Goal: Task Accomplishment & Management: Complete application form

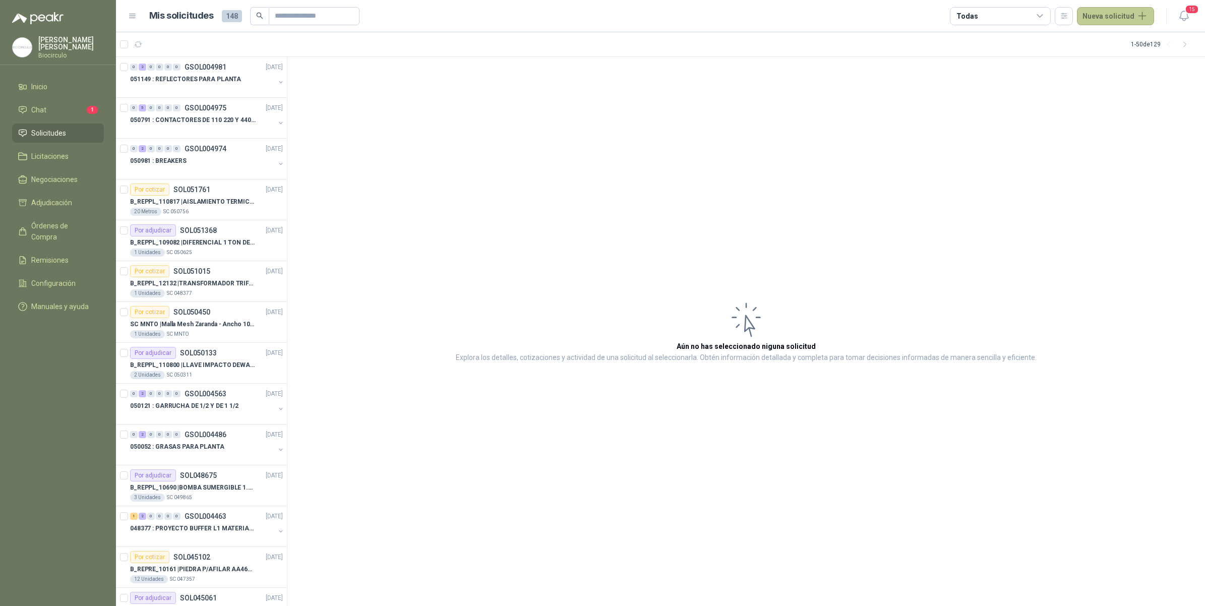
click at [1094, 14] on button "Nueva solicitud" at bounding box center [1115, 16] width 77 height 18
click at [1102, 33] on link "Solicitud" at bounding box center [1127, 40] width 86 height 18
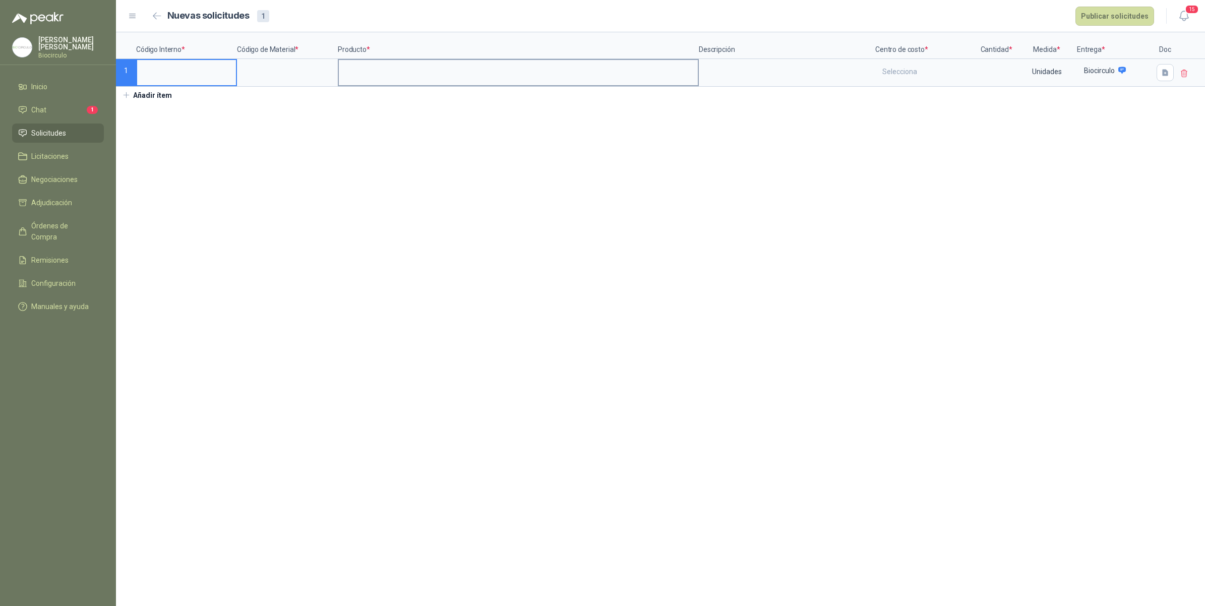
click at [387, 71] on input at bounding box center [518, 70] width 359 height 20
click at [309, 75] on input at bounding box center [287, 70] width 99 height 20
click at [193, 70] on input at bounding box center [186, 70] width 99 height 20
click at [795, 61] on textarea at bounding box center [787, 71] width 174 height 23
click at [897, 67] on div "Selecciona" at bounding box center [925, 71] width 99 height 23
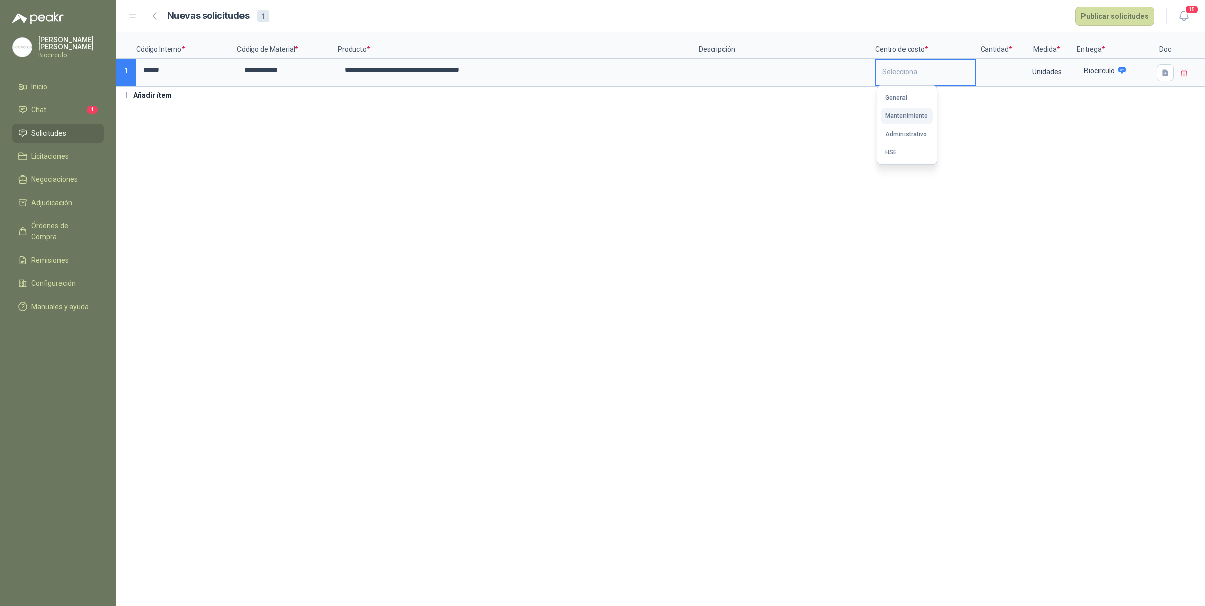
click at [906, 112] on div "Mantenimiento" at bounding box center [906, 115] width 42 height 7
drag, startPoint x: 993, startPoint y: 71, endPoint x: 939, endPoint y: 46, distance: 60.0
click at [993, 71] on input at bounding box center [996, 70] width 38 height 20
type input "***"
click at [1090, 20] on button "Publicar solicitudes" at bounding box center [1114, 16] width 79 height 19
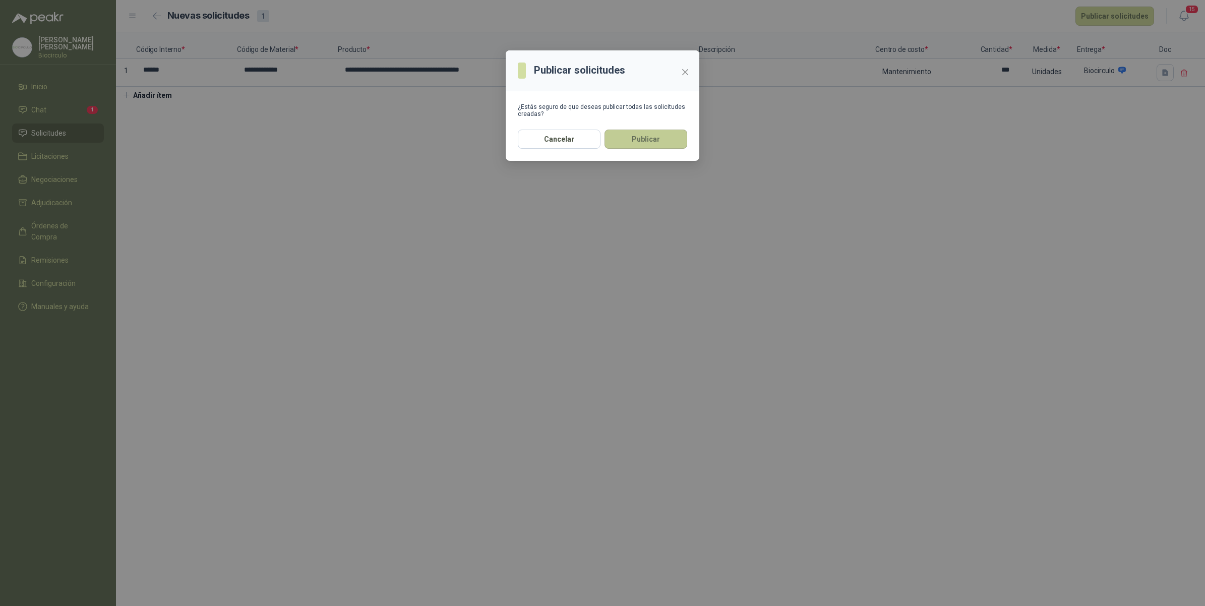
click at [664, 138] on button "Publicar" at bounding box center [645, 139] width 83 height 19
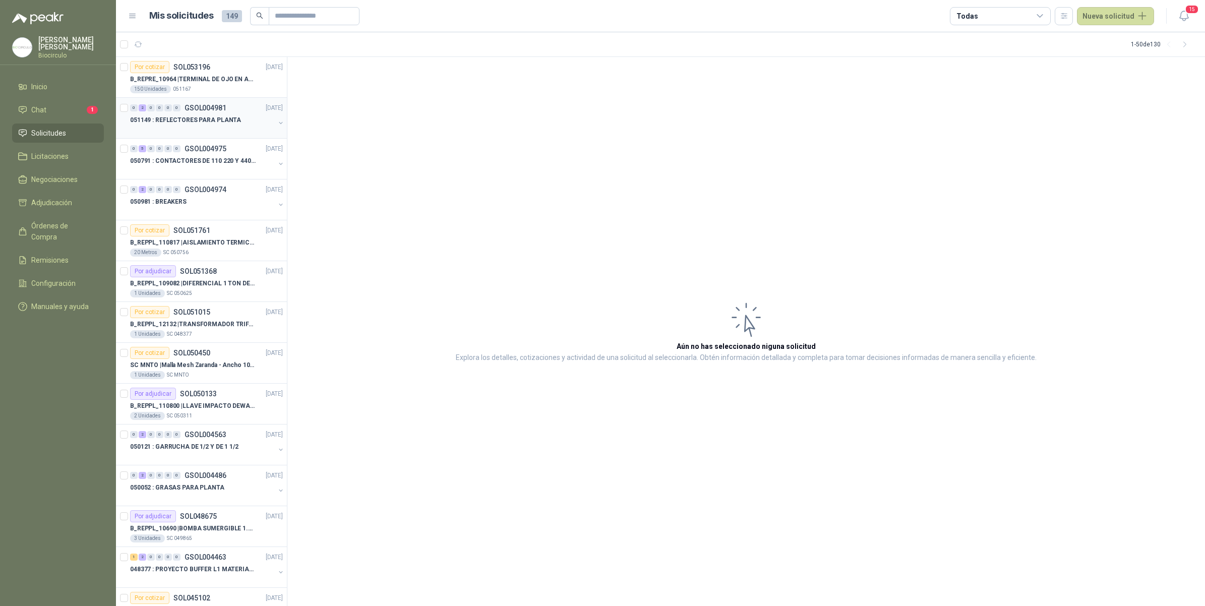
click at [222, 137] on div "0 2 0 0 0 0 GSOL004981 [DATE] 051149 : REFLECTORES PARA PLANTA" at bounding box center [201, 118] width 171 height 41
click at [277, 127] on icon "button" at bounding box center [280, 122] width 7 height 7
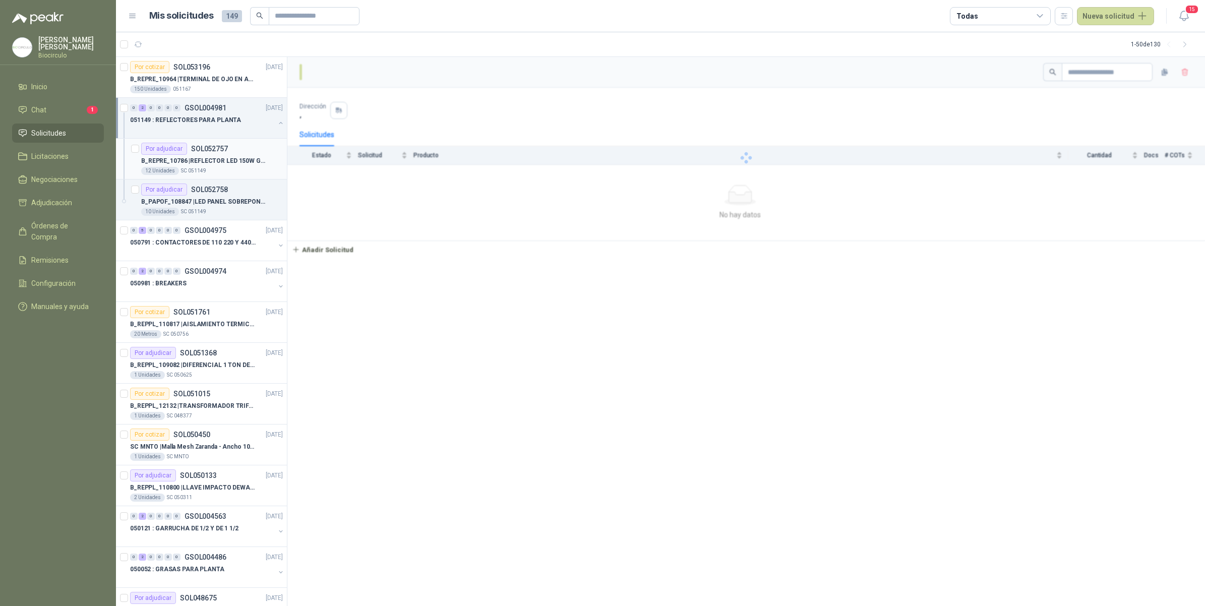
click at [248, 152] on div "Por adjudicar SOL052757" at bounding box center [212, 149] width 142 height 12
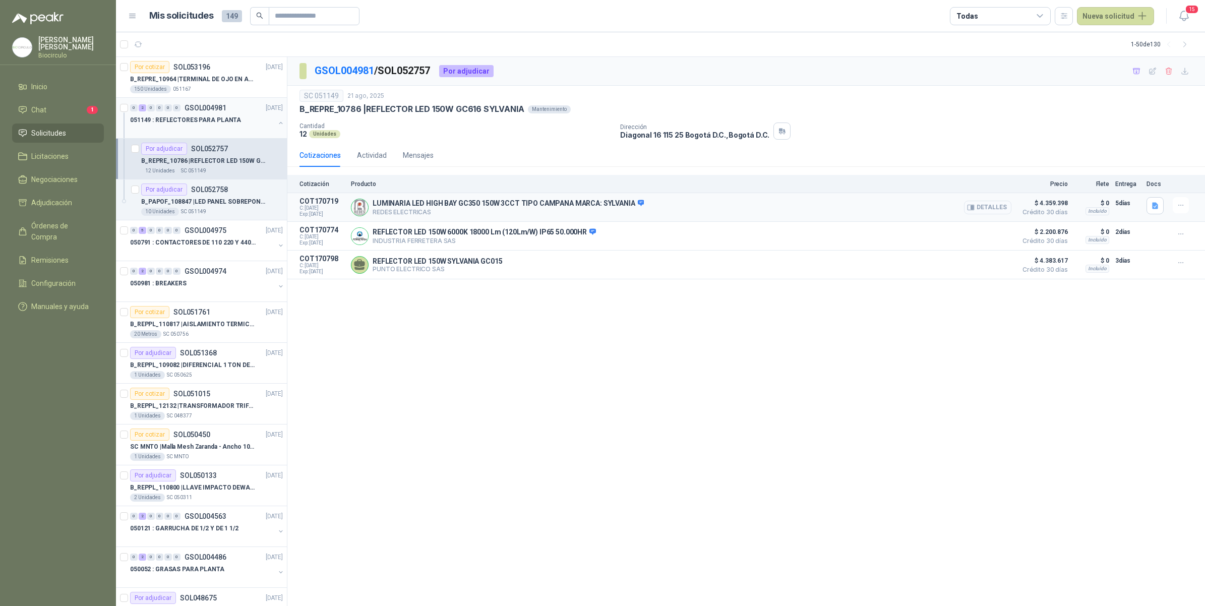
click at [991, 204] on button "Detalles" at bounding box center [987, 208] width 47 height 14
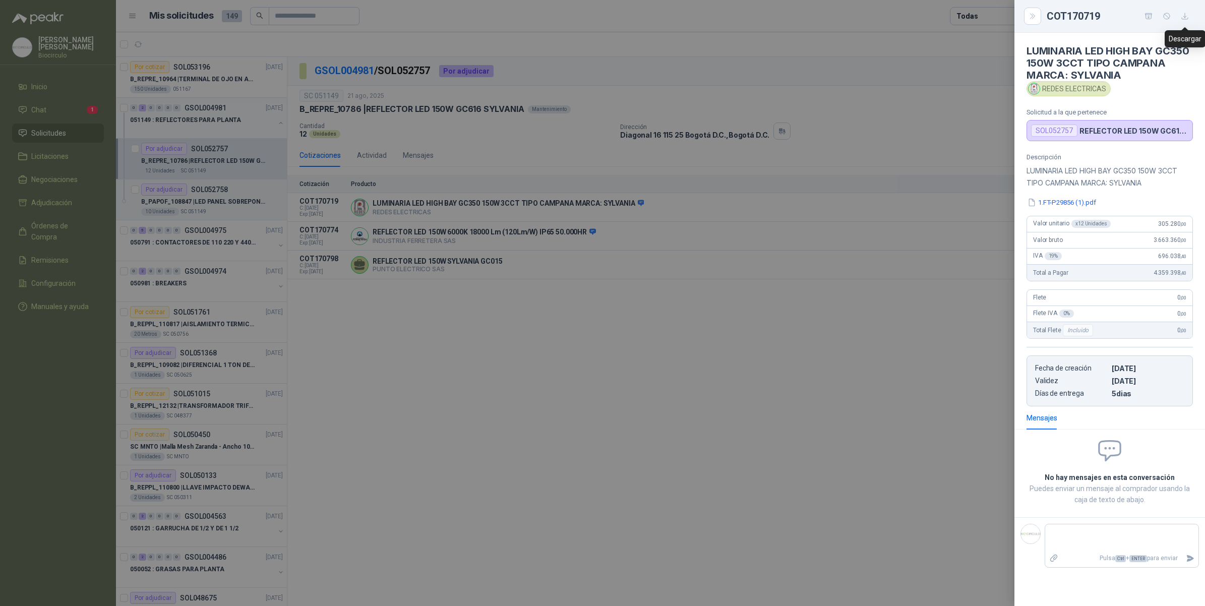
click at [1183, 21] on button "button" at bounding box center [1184, 16] width 16 height 16
click at [610, 152] on div at bounding box center [602, 303] width 1205 height 606
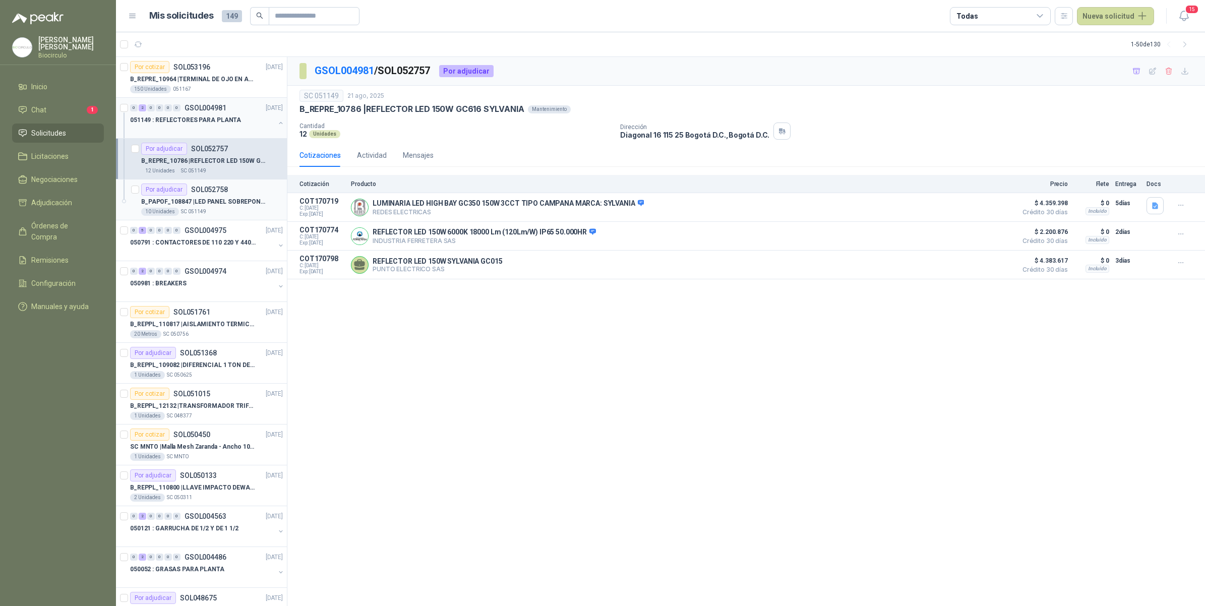
click at [210, 206] on p "B_PAPOF_108847 | LED PANEL SOBREPONER RD 18W 6.500K" at bounding box center [204, 202] width 126 height 10
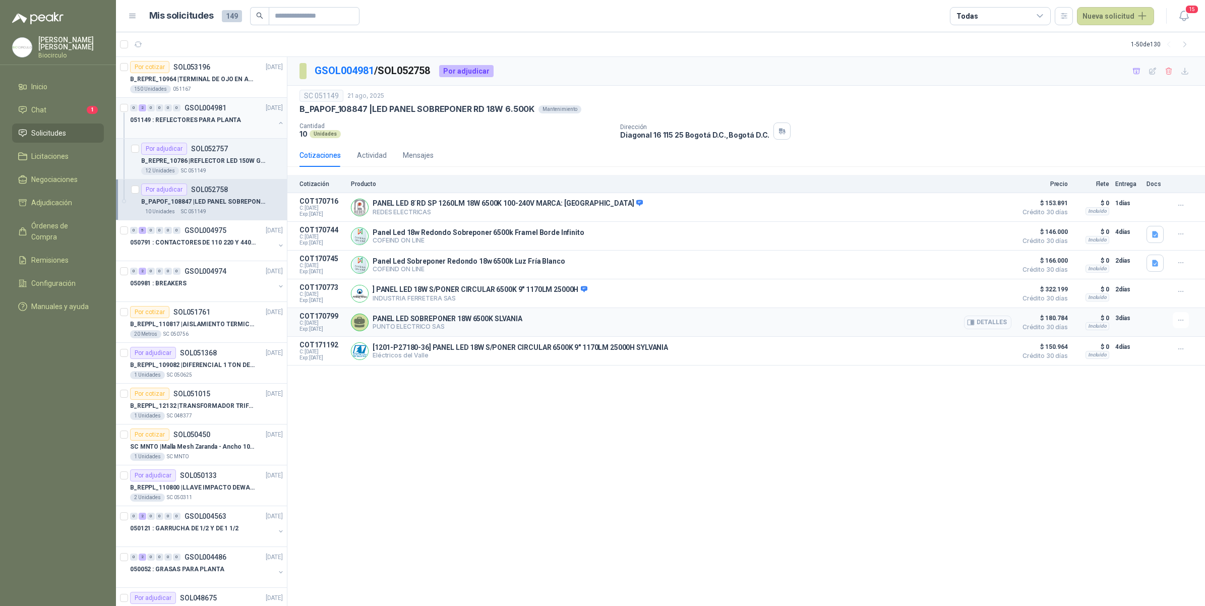
click at [988, 324] on button "Detalles" at bounding box center [987, 323] width 47 height 14
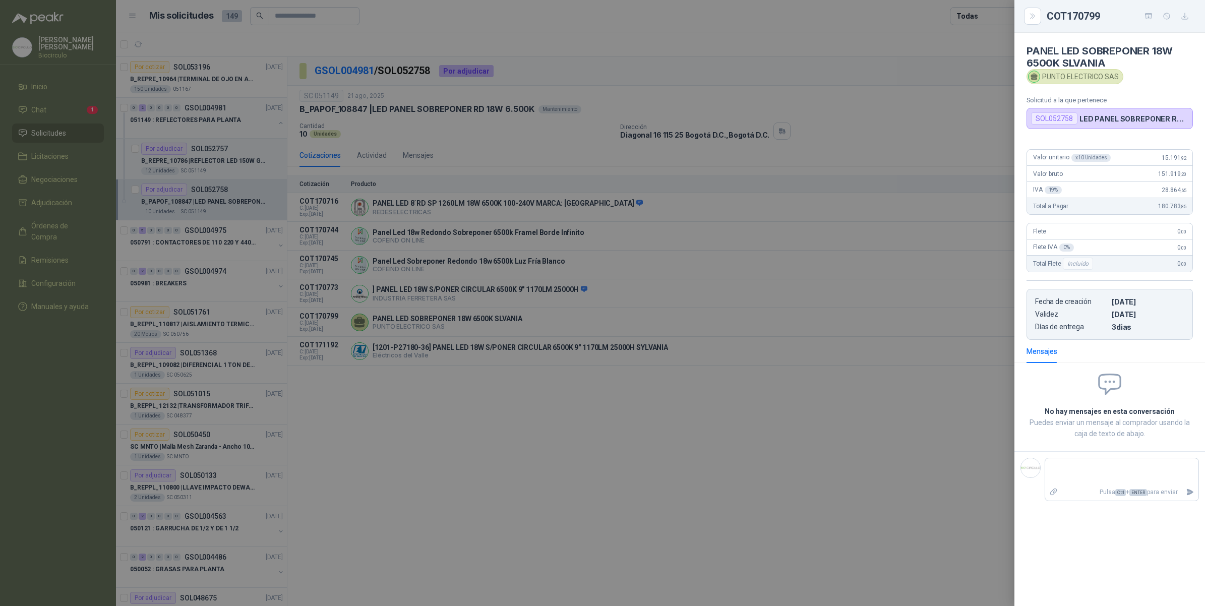
click at [1188, 22] on button "button" at bounding box center [1184, 16] width 16 height 16
click at [686, 192] on div at bounding box center [602, 303] width 1205 height 606
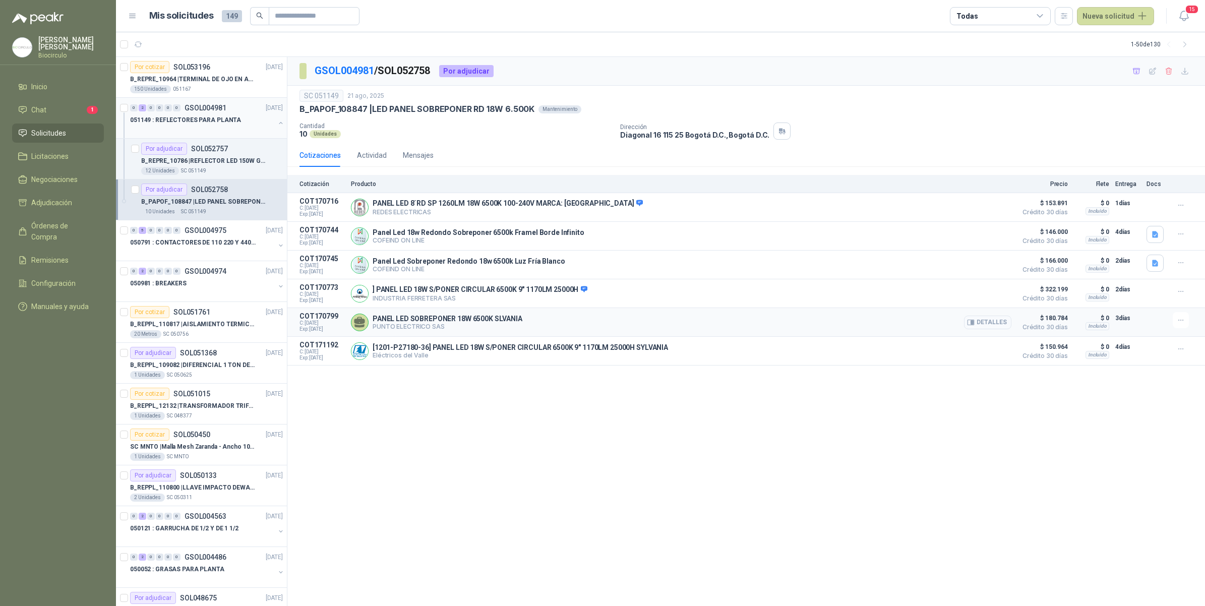
click at [982, 321] on button "Detalles" at bounding box center [987, 323] width 47 height 14
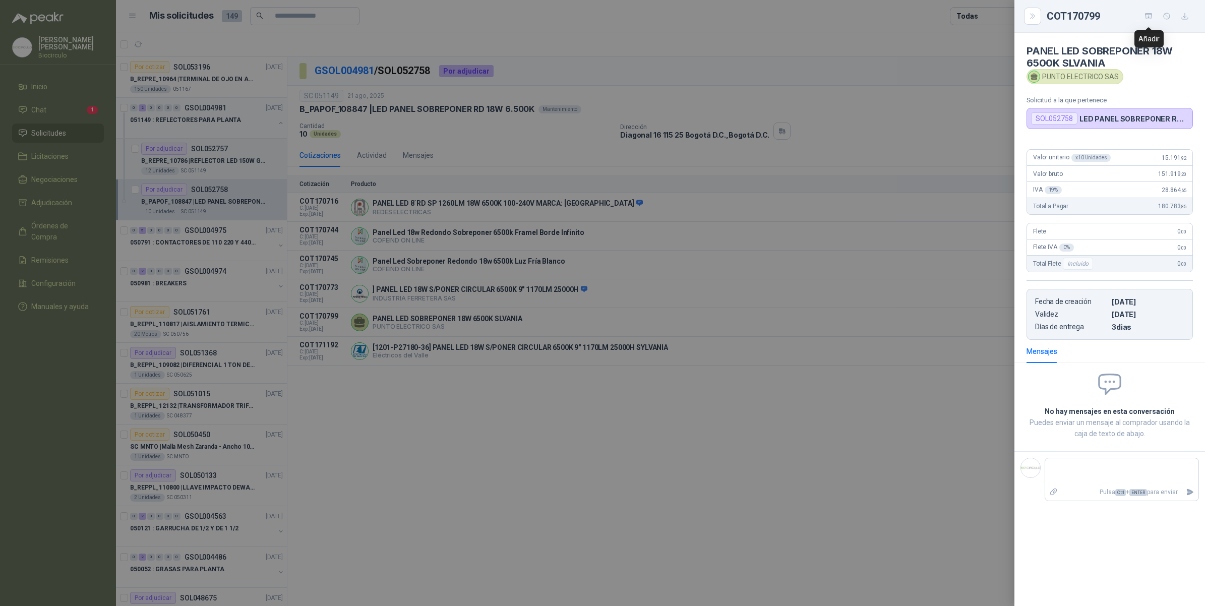
click at [1150, 17] on icon "button" at bounding box center [1148, 16] width 9 height 9
drag, startPoint x: 566, startPoint y: 401, endPoint x: 483, endPoint y: 351, distance: 96.6
click at [551, 391] on div at bounding box center [602, 303] width 1205 height 606
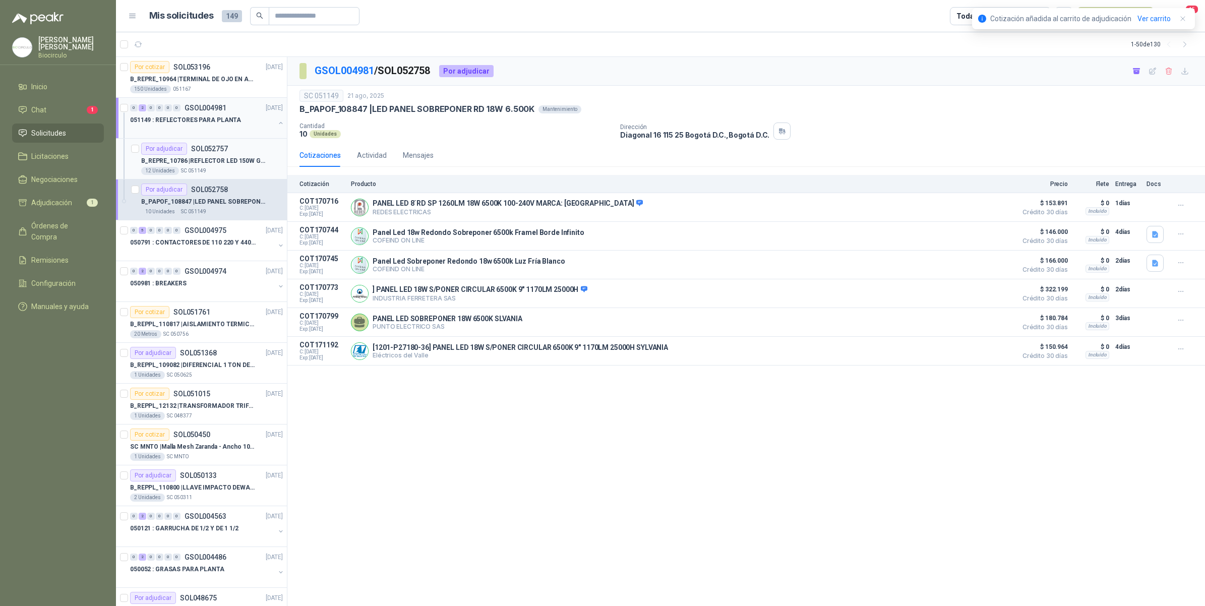
click at [203, 151] on p "SOL052757" at bounding box center [209, 148] width 37 height 7
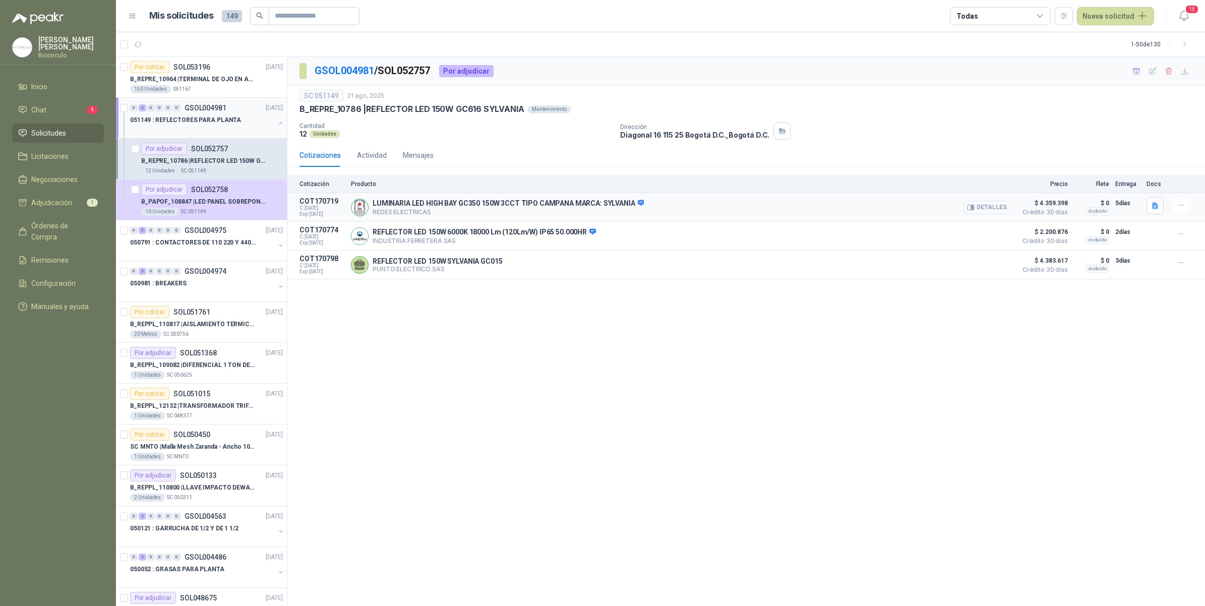
click at [990, 205] on button "Detalles" at bounding box center [987, 208] width 47 height 14
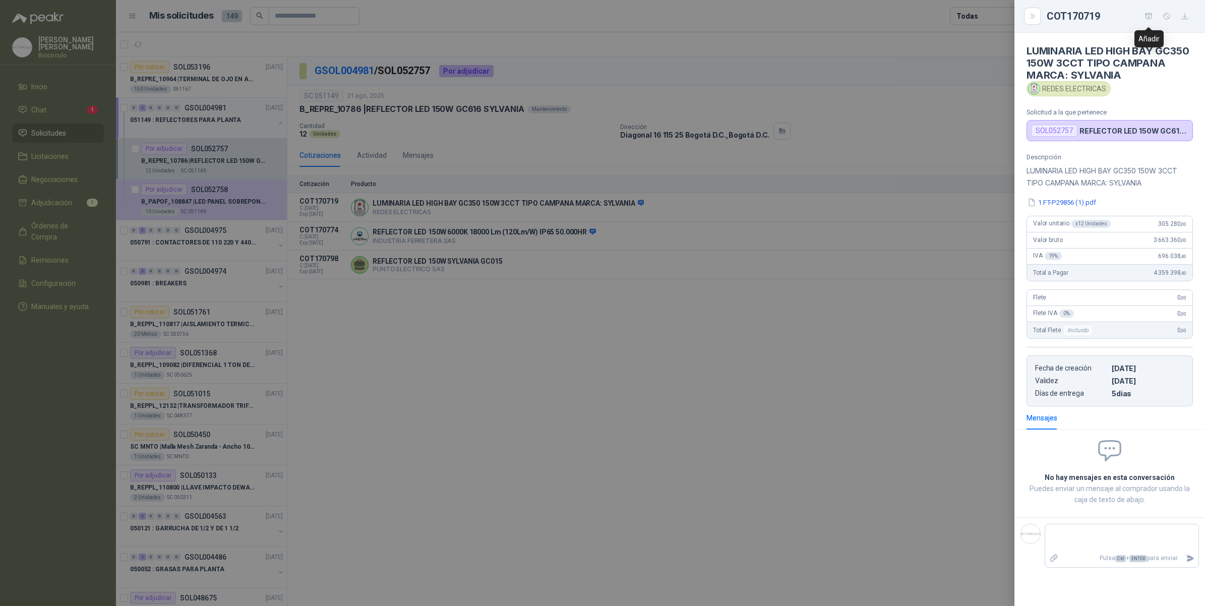
click at [1143, 13] on button "button" at bounding box center [1148, 16] width 16 height 16
click at [1147, 22] on link "Ver carrito" at bounding box center [1153, 18] width 33 height 11
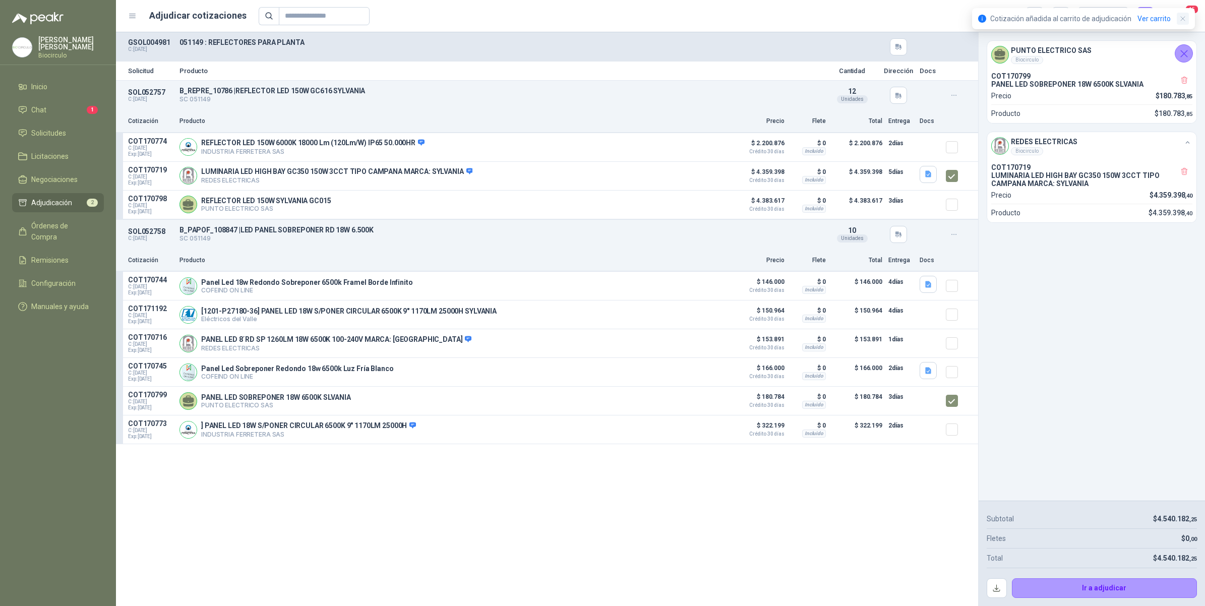
click at [1185, 23] on button "button" at bounding box center [1182, 19] width 12 height 12
click at [1068, 18] on button "button" at bounding box center [1060, 16] width 18 height 18
click at [995, 587] on article "Subtotal $ 4.540.182 ,25 Fletes $ 0 ,00 Total $ 4.540.182 ,25 Ir a adjudicar" at bounding box center [1091, 554] width 226 height 106
click at [995, 585] on button "button" at bounding box center [996, 588] width 20 height 20
click at [1187, 51] on icon "Cerrar" at bounding box center [1183, 53] width 13 height 13
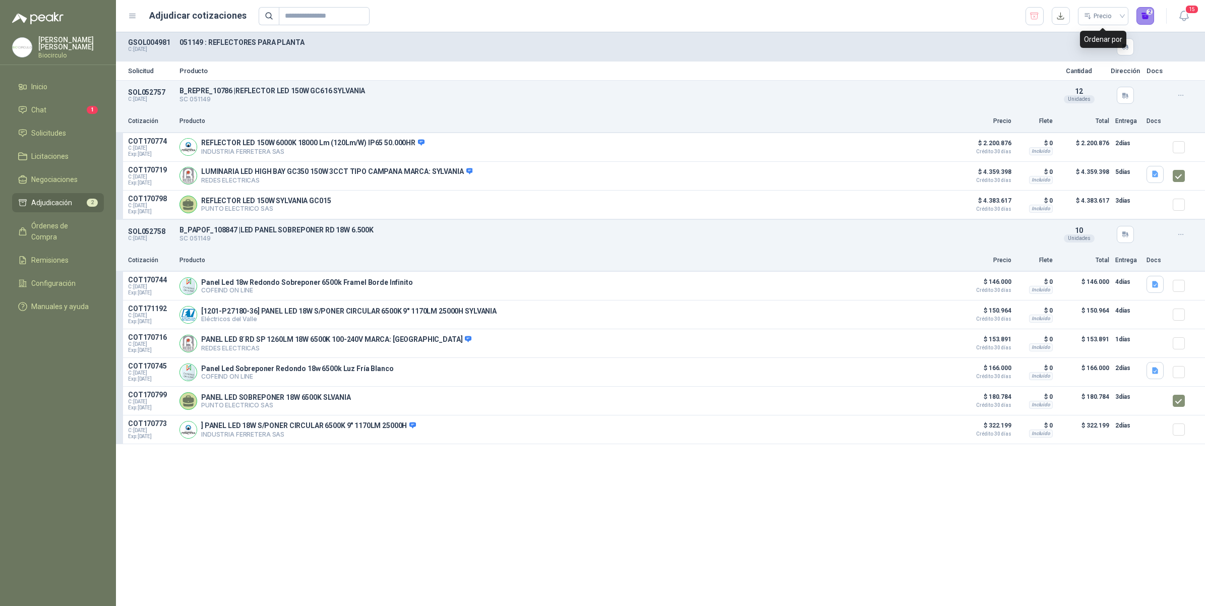
click at [1150, 16] on button "2" at bounding box center [1145, 16] width 18 height 18
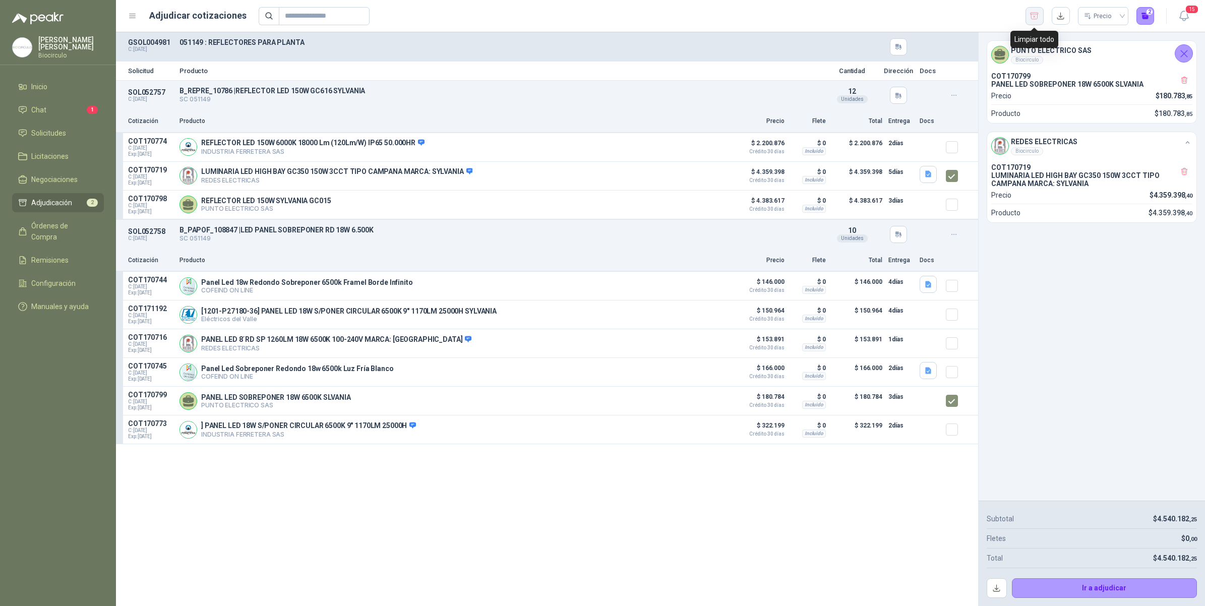
click at [1027, 17] on button "button" at bounding box center [1034, 16] width 18 height 18
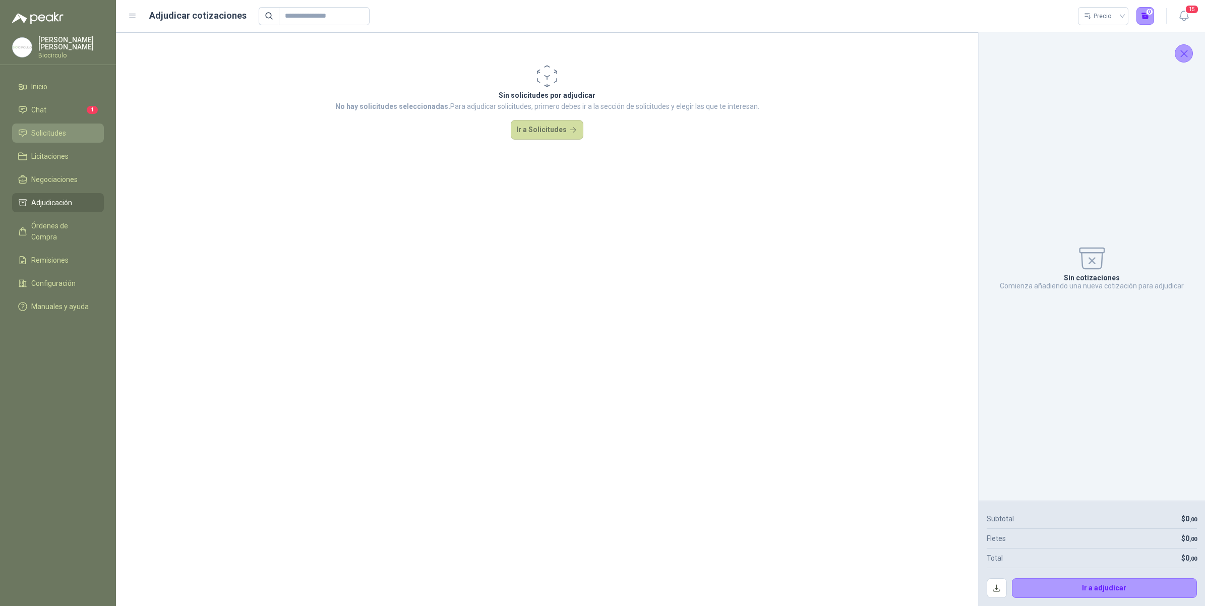
click at [48, 128] on span "Solicitudes" at bounding box center [48, 133] width 35 height 11
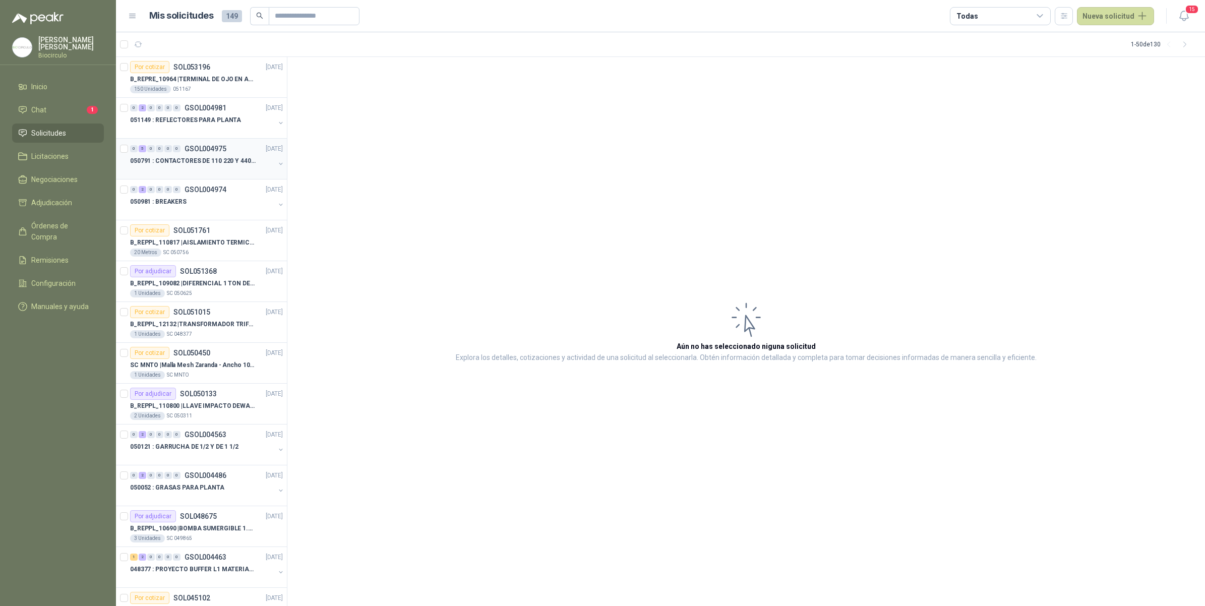
click at [220, 150] on p "GSOL004975" at bounding box center [205, 148] width 42 height 7
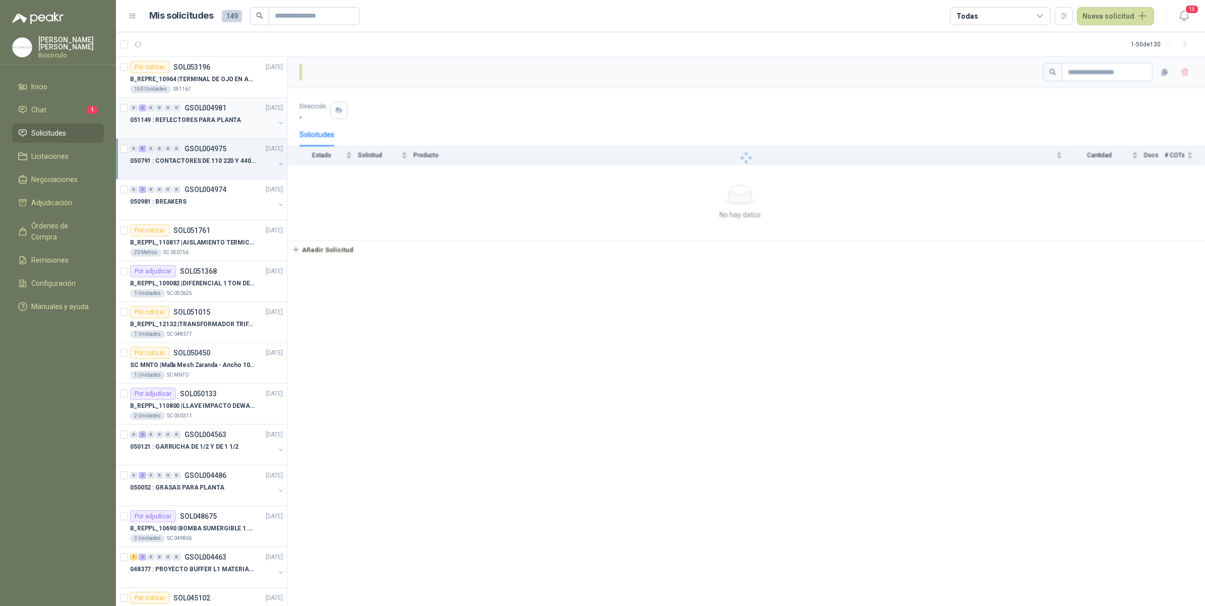
click at [232, 124] on p "051149 : REFLECTORES PARA PLANTA" at bounding box center [185, 120] width 111 height 10
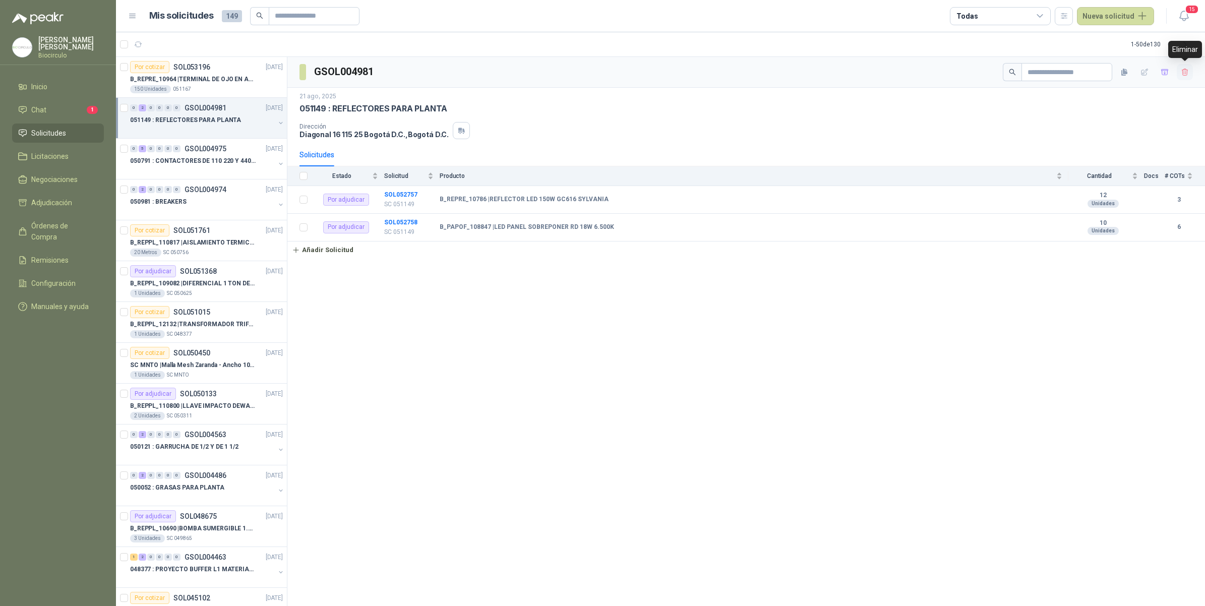
click at [1186, 74] on icon "button" at bounding box center [1184, 72] width 9 height 9
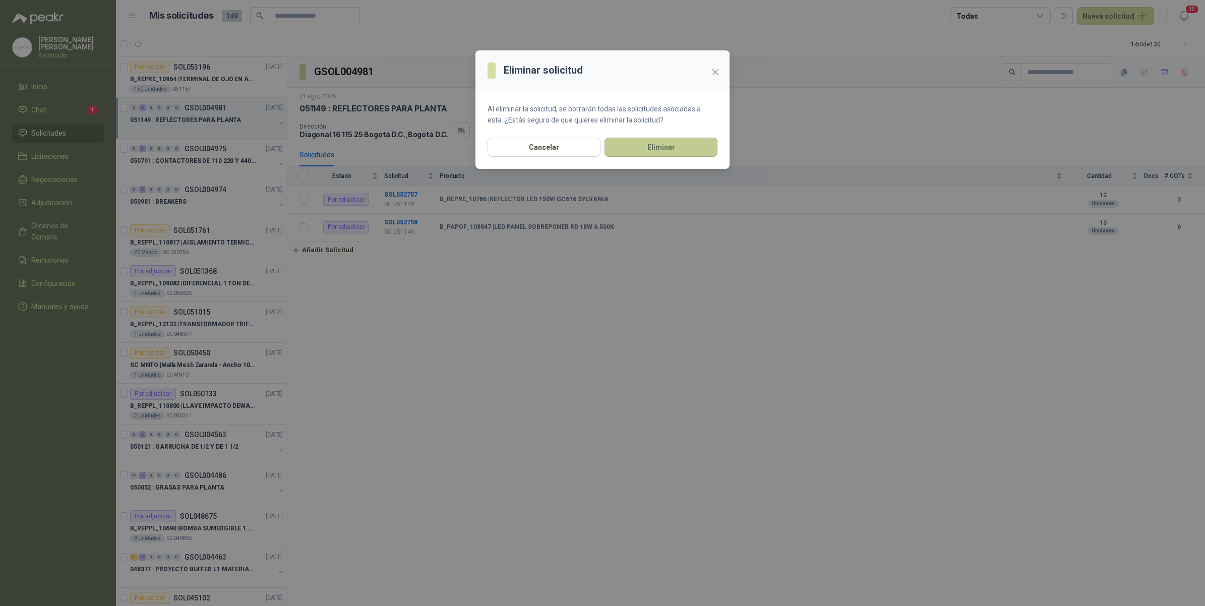
click at [668, 154] on button "Eliminar" at bounding box center [660, 147] width 113 height 19
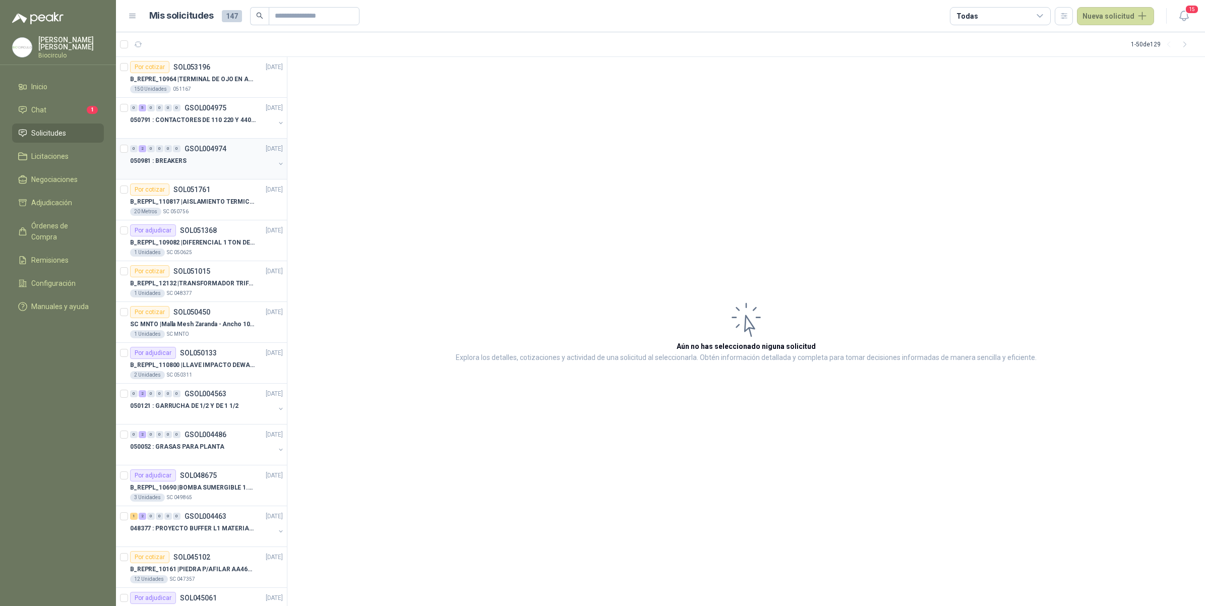
click at [217, 152] on p "GSOL004974" at bounding box center [205, 148] width 42 height 7
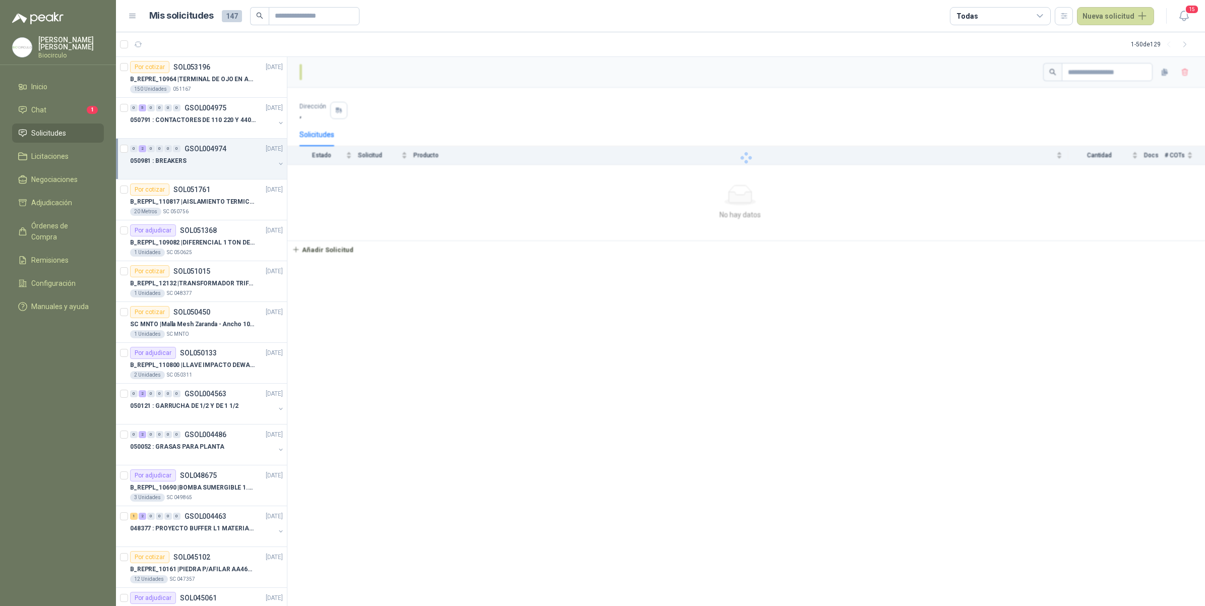
click at [277, 162] on button "button" at bounding box center [281, 164] width 8 height 8
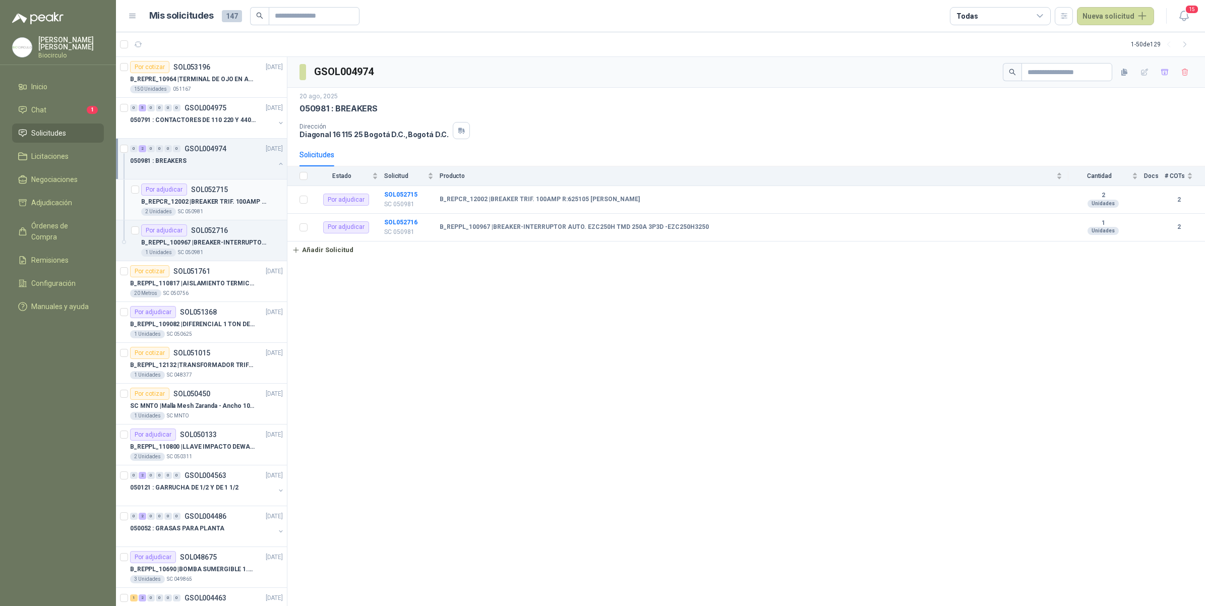
click at [242, 202] on p "B_REPCR_12002 | BREAKER TRIF. 100AMP R:625105 [PERSON_NAME]" at bounding box center [204, 202] width 126 height 10
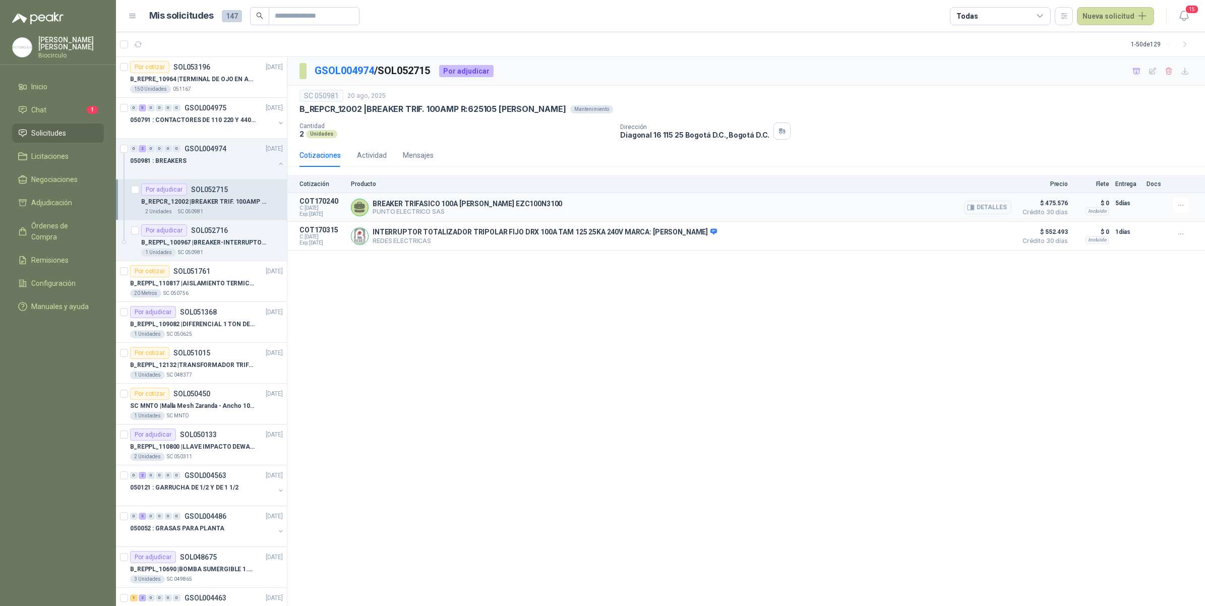
click at [819, 215] on div "BREAKER TRIFASICO 100A [PERSON_NAME] EZC100N3100 PUNTO ELECTRICO SAS Detalles" at bounding box center [681, 207] width 660 height 20
click at [217, 240] on p "B_REPPL_100967 | BREAKER-INTERRUPTOR AUTO. EZC250H TMD 250A 3P3D -EZC250H3250" at bounding box center [204, 243] width 126 height 10
